Goal: Check status: Check status

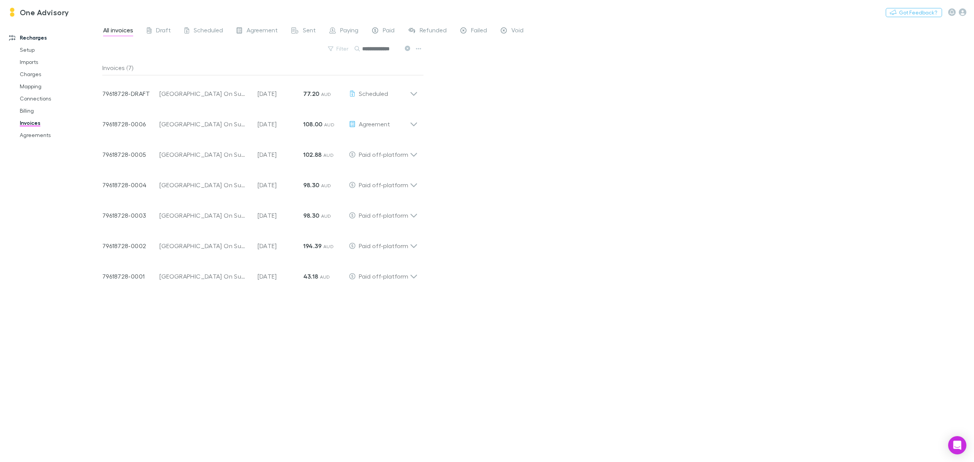
click at [409, 48] on icon at bounding box center [407, 48] width 5 height 5
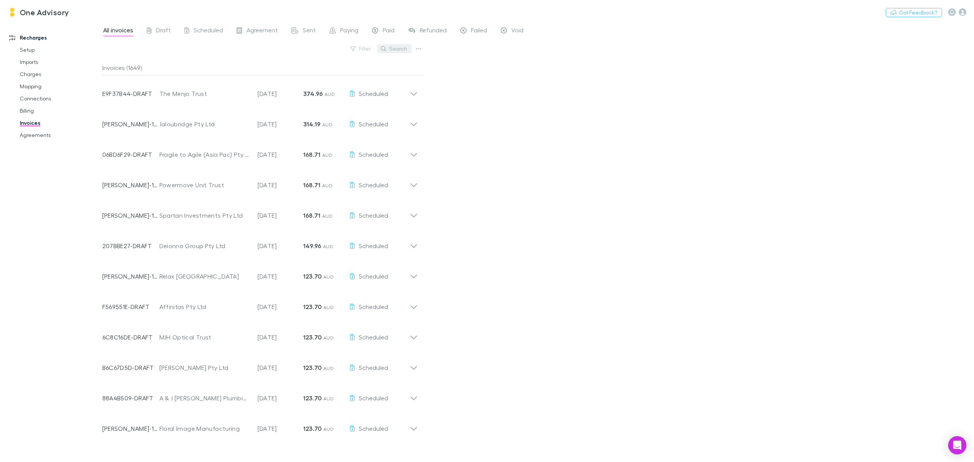
click at [399, 51] on button "Search" at bounding box center [394, 48] width 35 height 9
type input "******"
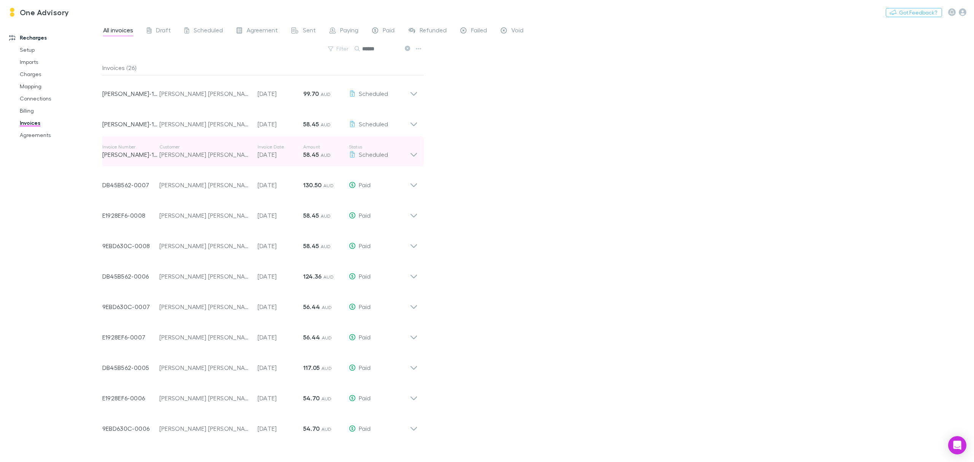
click at [209, 153] on div "[PERSON_NAME] [PERSON_NAME] Unit Trust" at bounding box center [204, 154] width 91 height 9
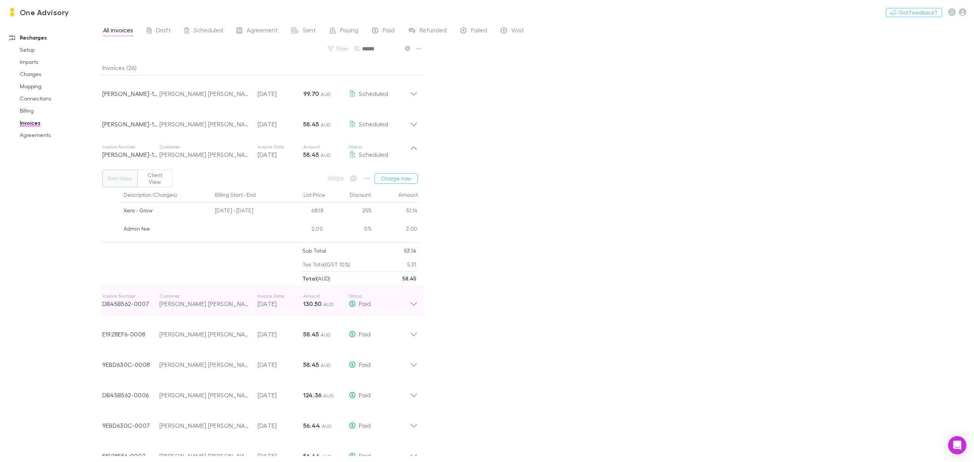
click at [413, 306] on icon at bounding box center [413, 304] width 6 height 4
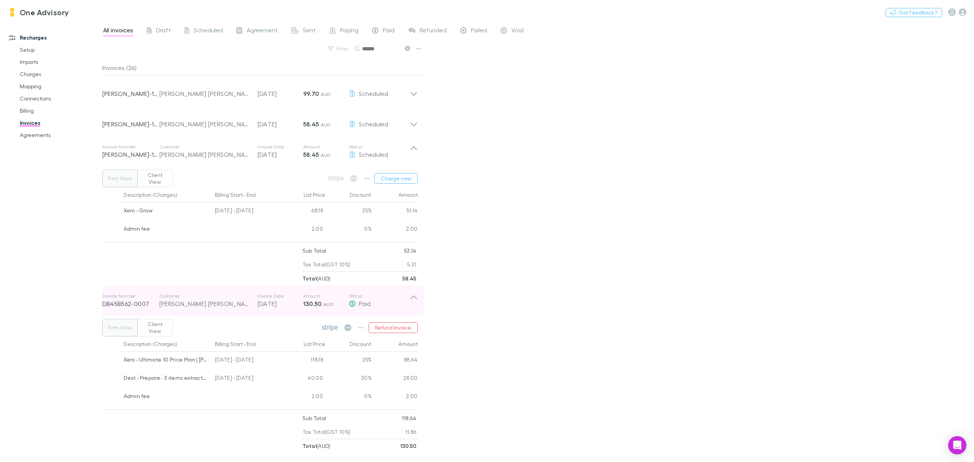
scroll to position [101, 0]
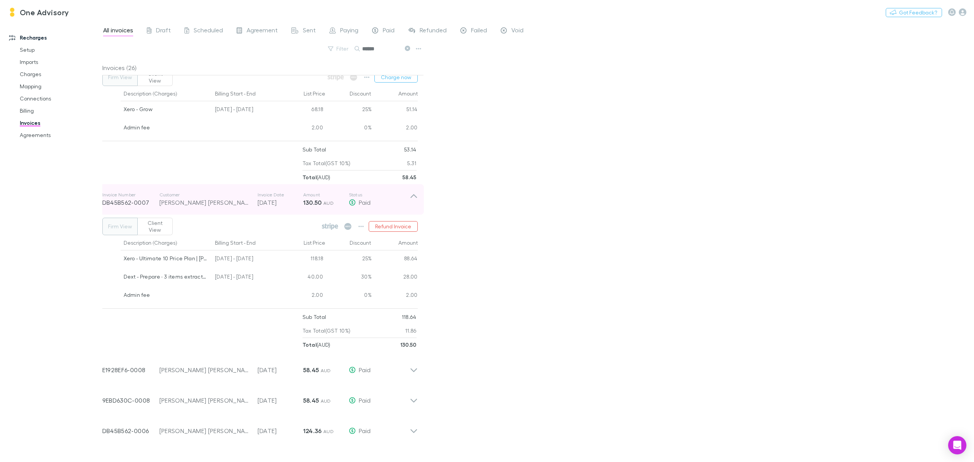
click at [412, 196] on icon at bounding box center [414, 199] width 8 height 15
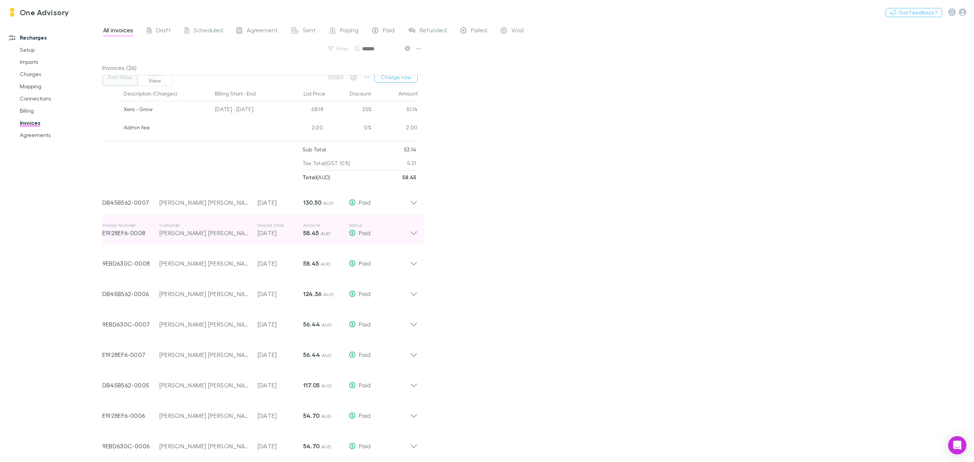
scroll to position [0, 0]
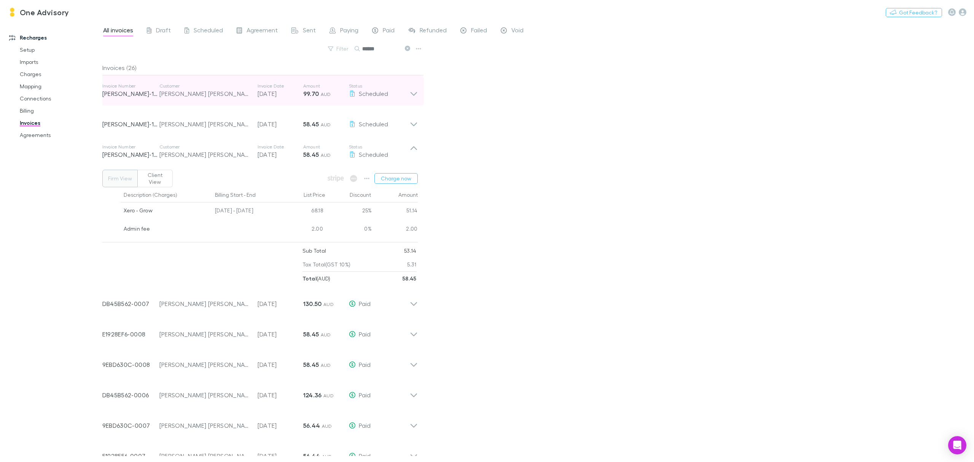
click at [415, 95] on icon at bounding box center [414, 90] width 8 height 15
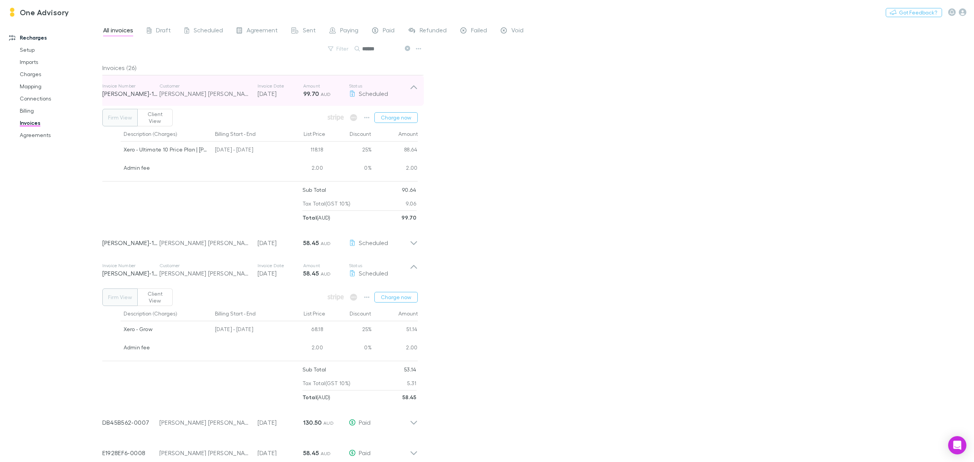
click at [414, 86] on icon at bounding box center [414, 90] width 8 height 15
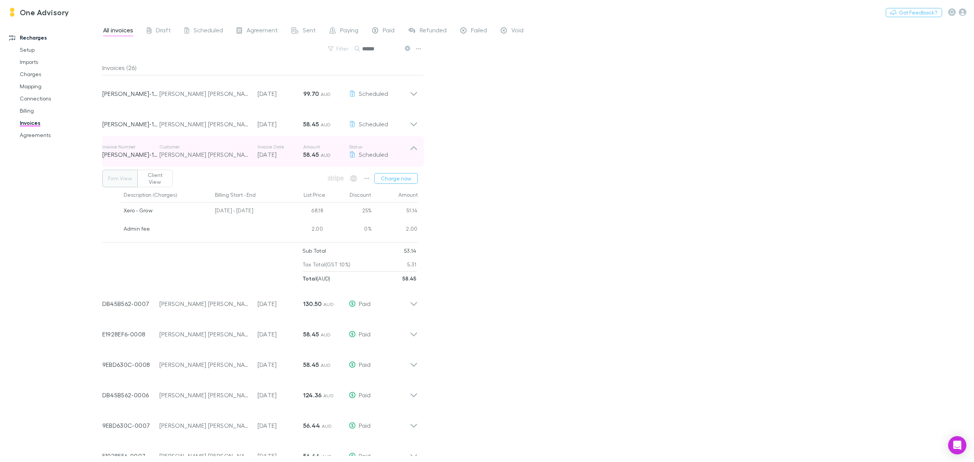
click at [414, 149] on icon at bounding box center [414, 151] width 8 height 15
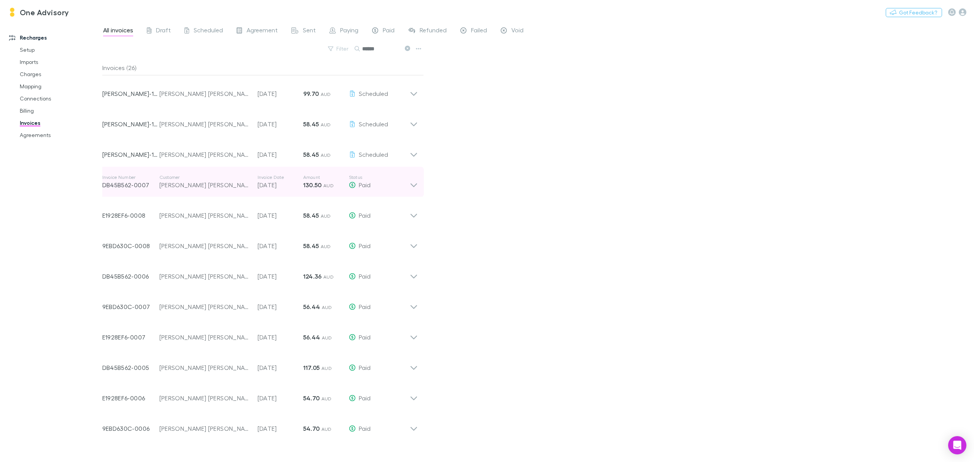
click at [410, 186] on icon at bounding box center [414, 181] width 8 height 15
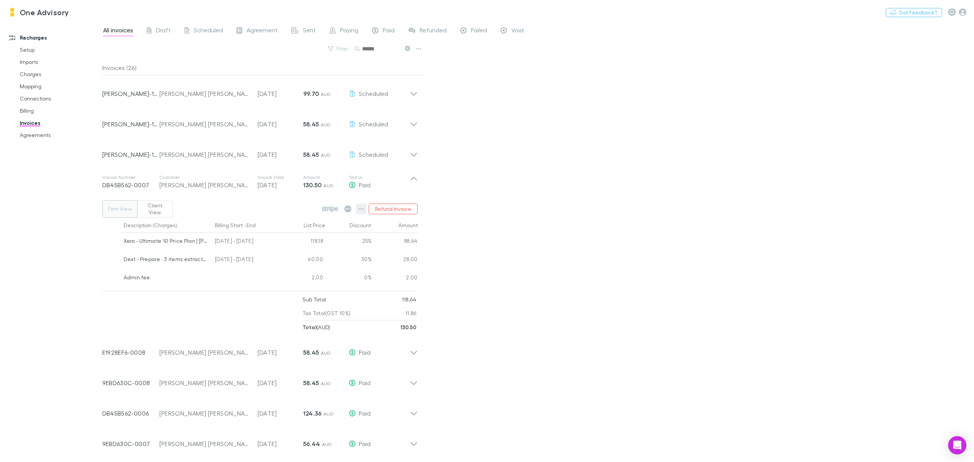
click at [361, 206] on icon "button" at bounding box center [360, 209] width 5 height 6
click at [331, 210] on div at bounding box center [487, 231] width 974 height 462
click at [331, 209] on icon at bounding box center [330, 208] width 16 height 7
